Goal: Task Accomplishment & Management: Use online tool/utility

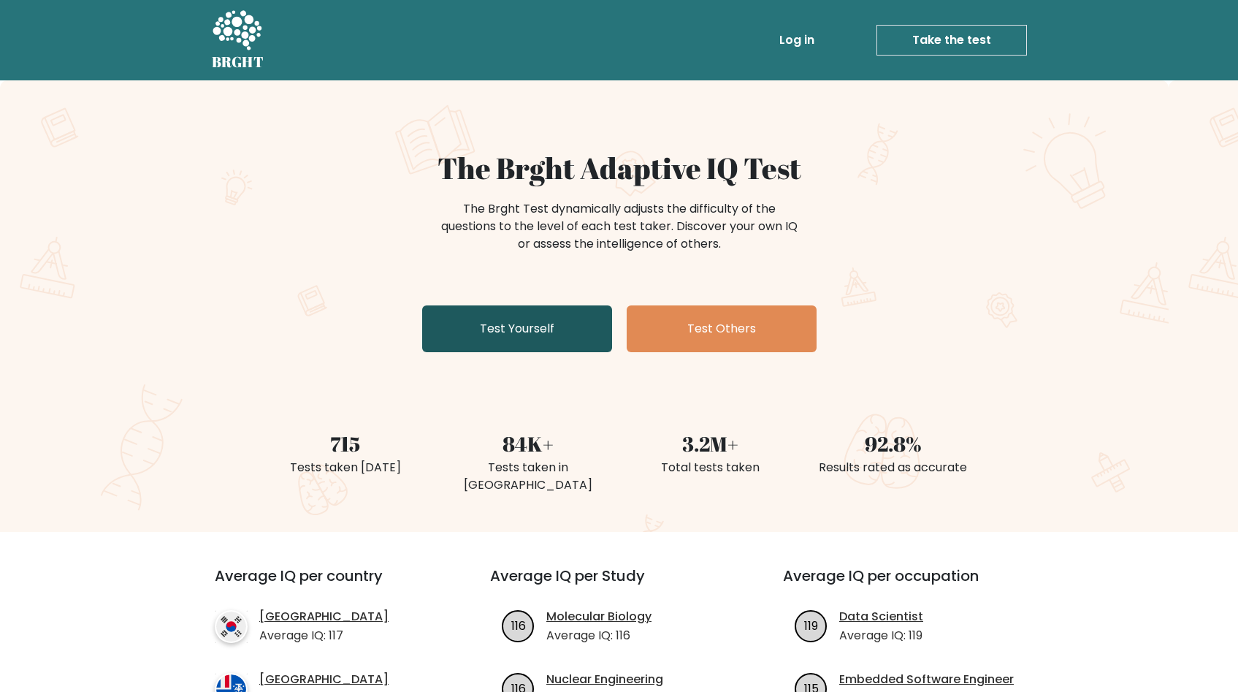
click at [516, 322] on link "Test Yourself" at bounding box center [517, 328] width 190 height 47
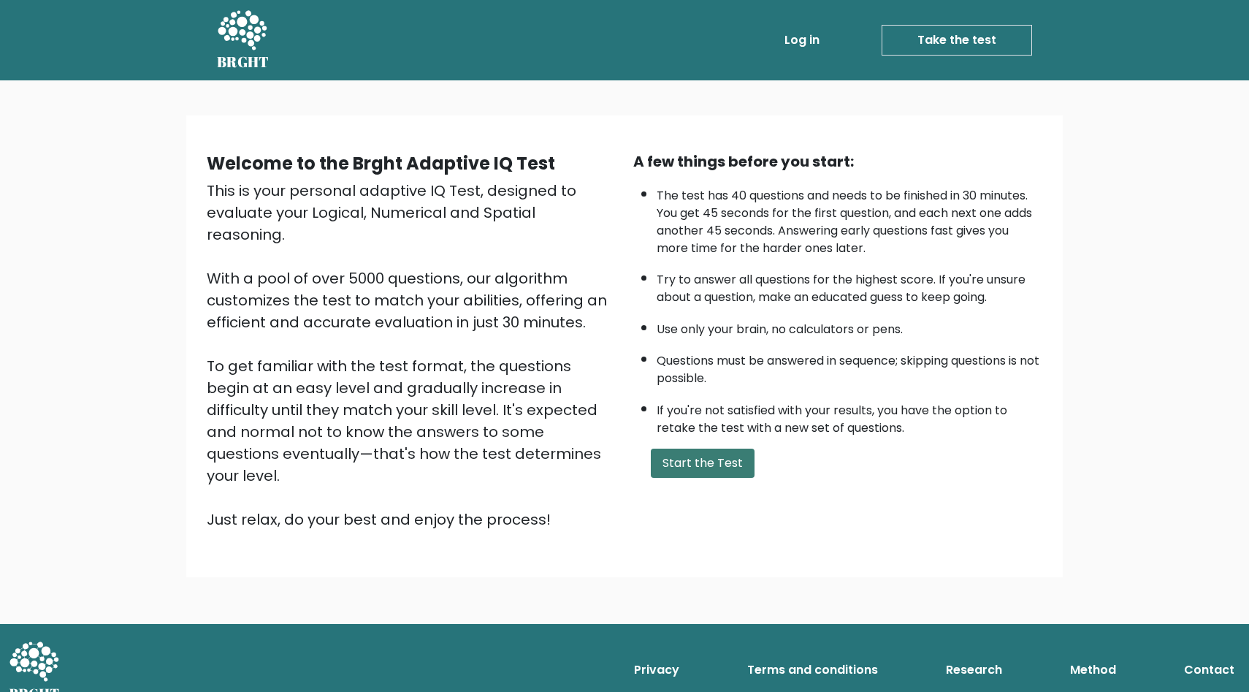
click at [693, 459] on button "Start the Test" at bounding box center [703, 462] width 104 height 29
